Goal: Use online tool/utility: Utilize a website feature to perform a specific function

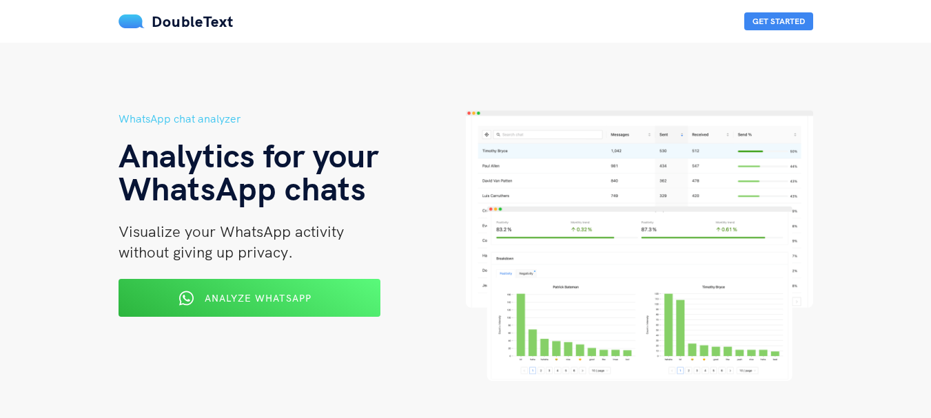
click at [504, 171] on img at bounding box center [639, 245] width 347 height 271
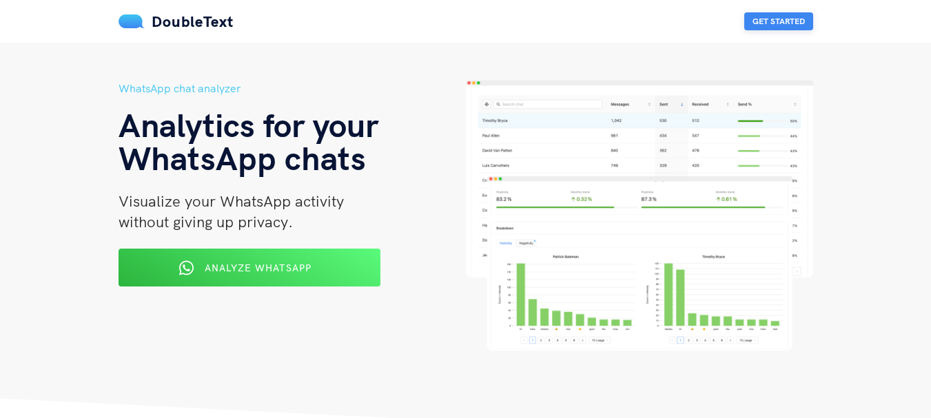
click at [777, 25] on button "Get Started" at bounding box center [778, 21] width 69 height 18
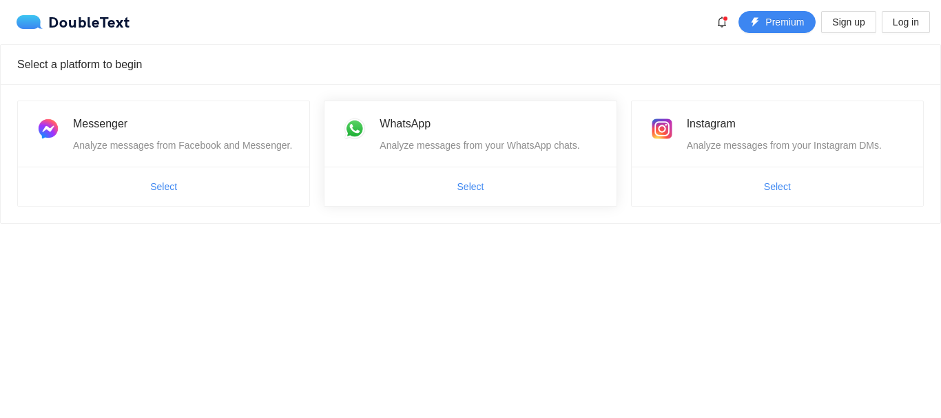
click at [391, 137] on div "WhatsApp Analyze messages from your WhatsApp chats." at bounding box center [490, 134] width 220 height 38
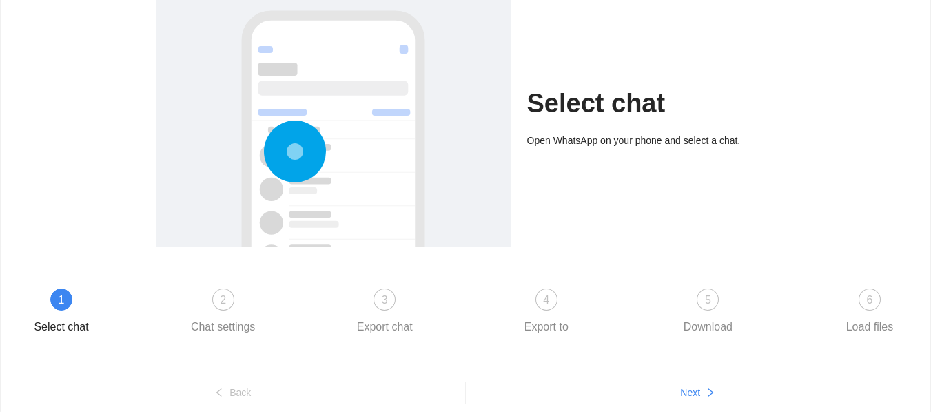
scroll to position [92, 0]
click at [693, 392] on span "Next" at bounding box center [690, 391] width 20 height 15
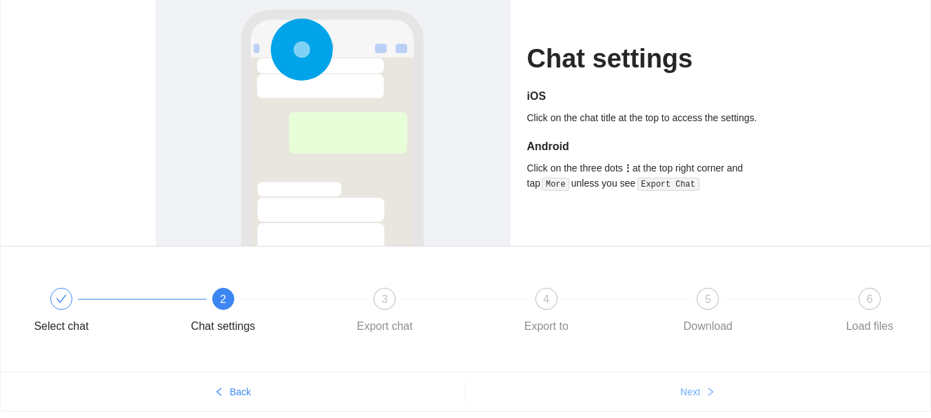
click at [693, 392] on span "Next" at bounding box center [690, 391] width 20 height 15
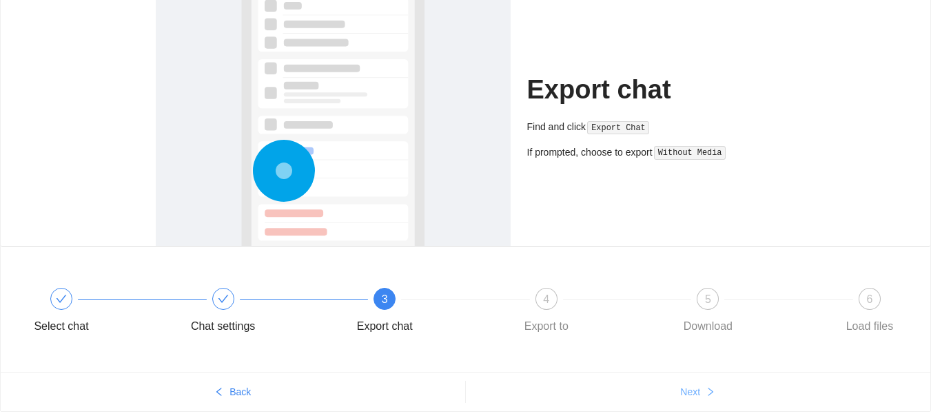
click at [693, 392] on span "Next" at bounding box center [690, 391] width 20 height 15
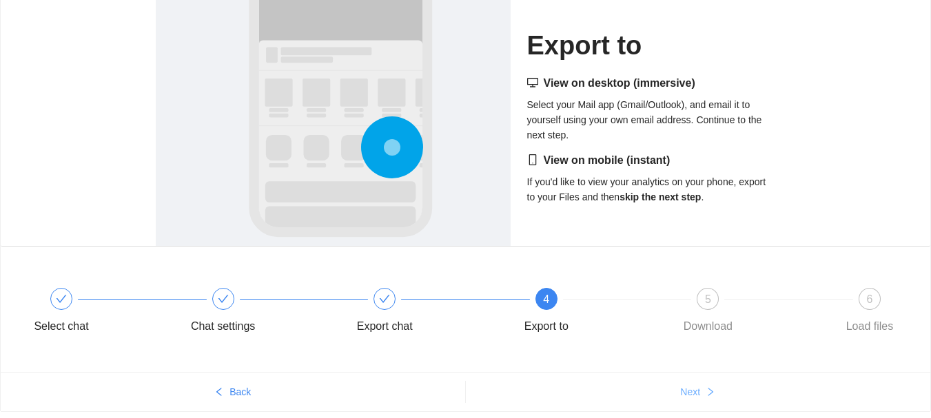
click at [693, 392] on span "Next" at bounding box center [690, 391] width 20 height 15
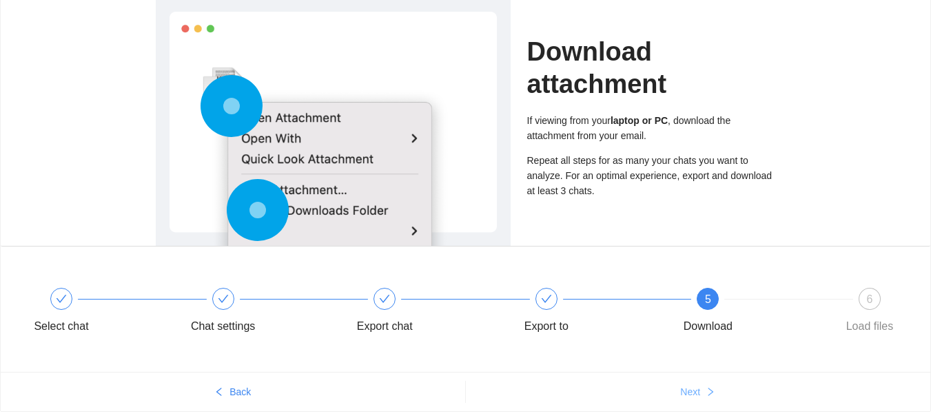
click at [693, 392] on span "Next" at bounding box center [690, 391] width 20 height 15
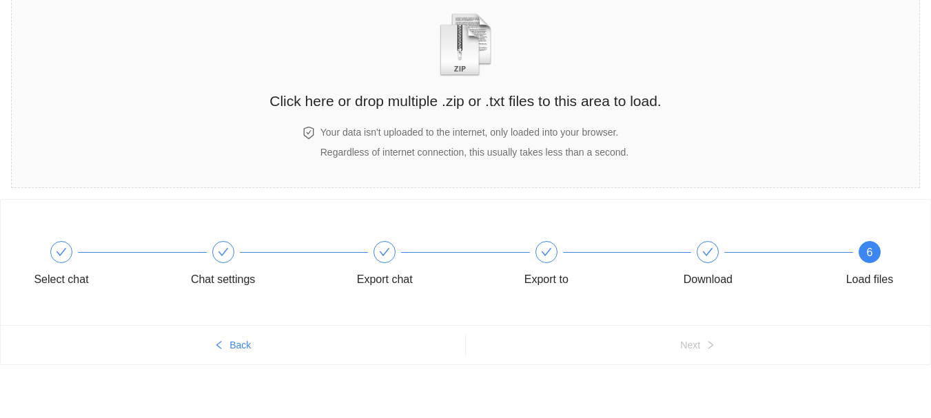
scroll to position [80, 0]
